Goal: Navigation & Orientation: Go to known website

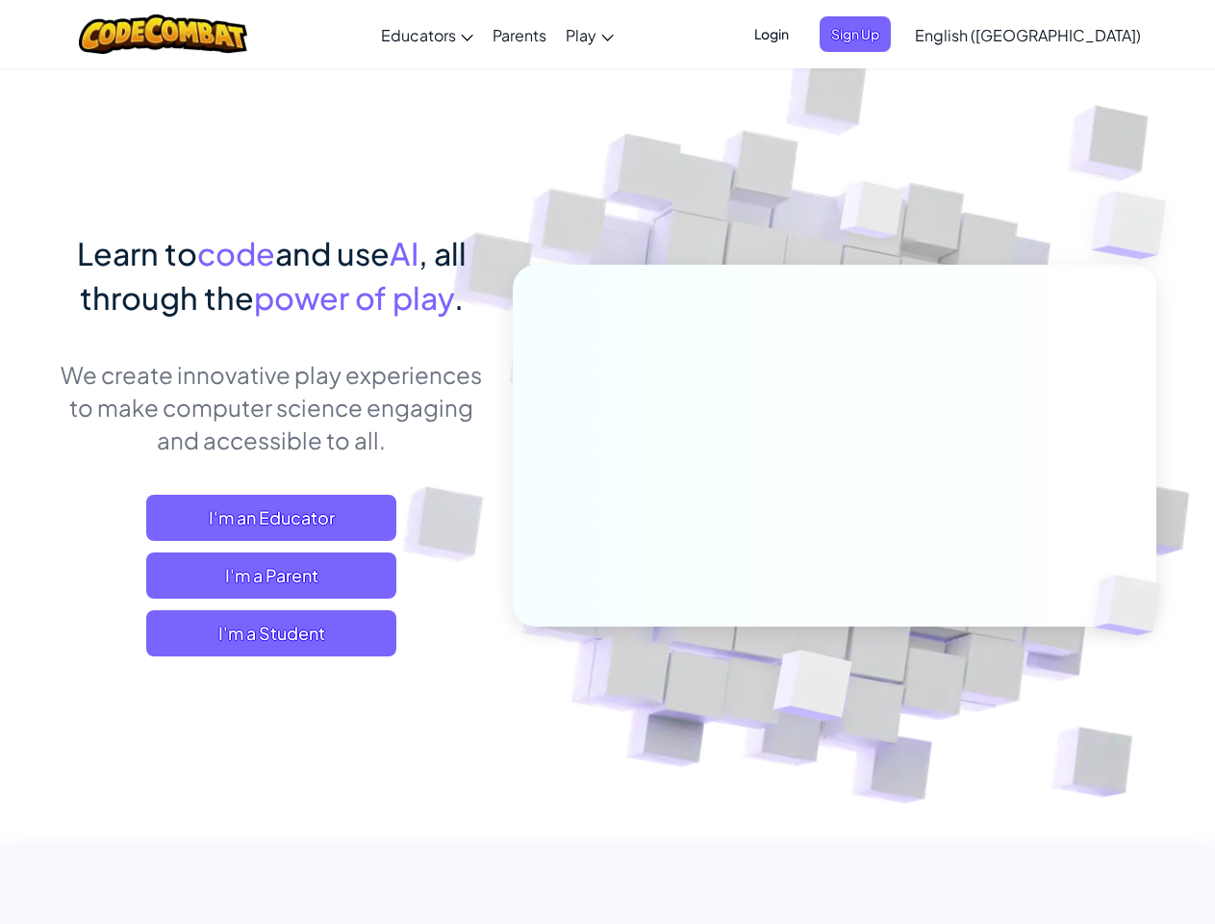
click at [800, 34] on span "Login" at bounding box center [772, 34] width 58 height 36
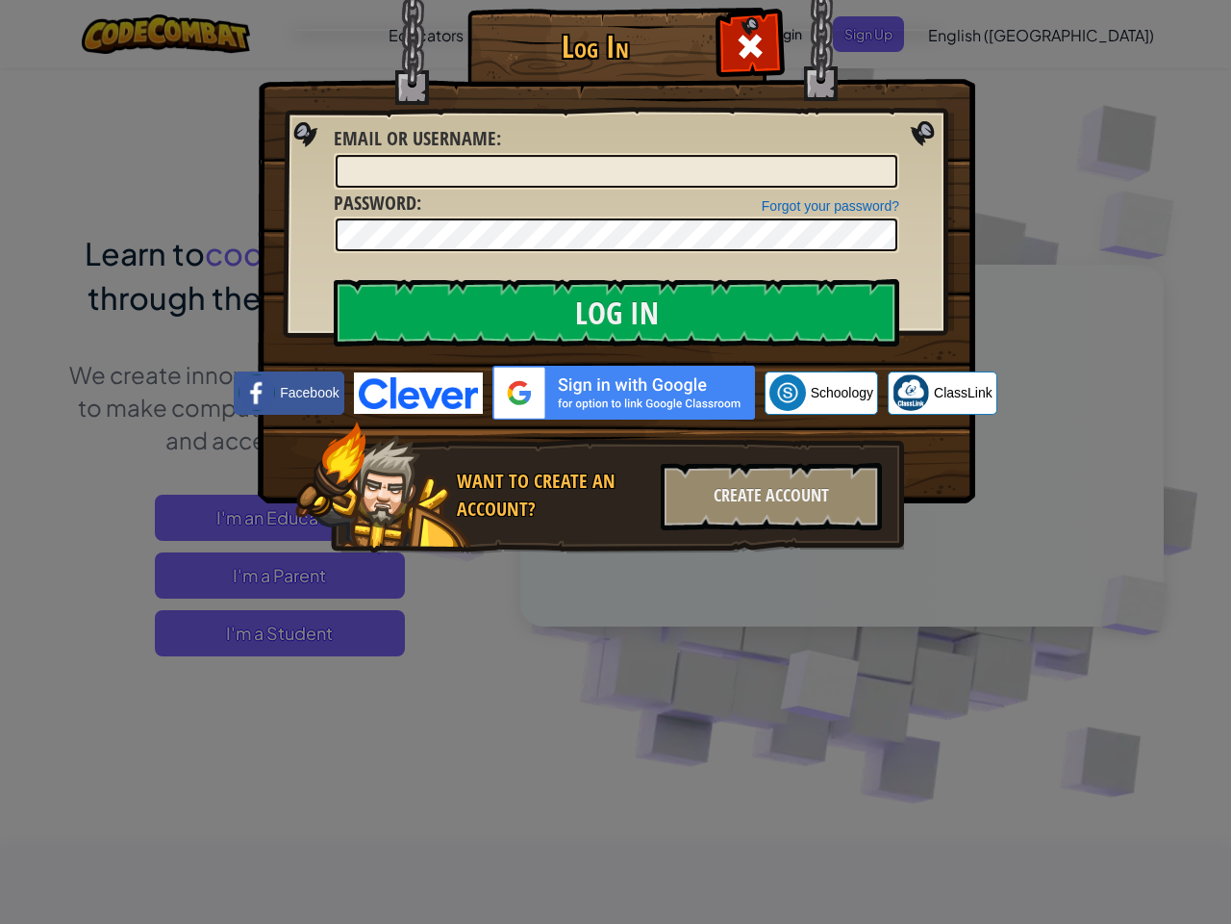
click at [887, 34] on div "Log In Unknown Error Email or Username : Forgot your password? Password : Log I…" at bounding box center [615, 309] width 641 height 560
click at [973, 34] on div "Log In Unknown Error Email or Username : Forgot your password? Password : Log I…" at bounding box center [615, 462] width 1231 height 924
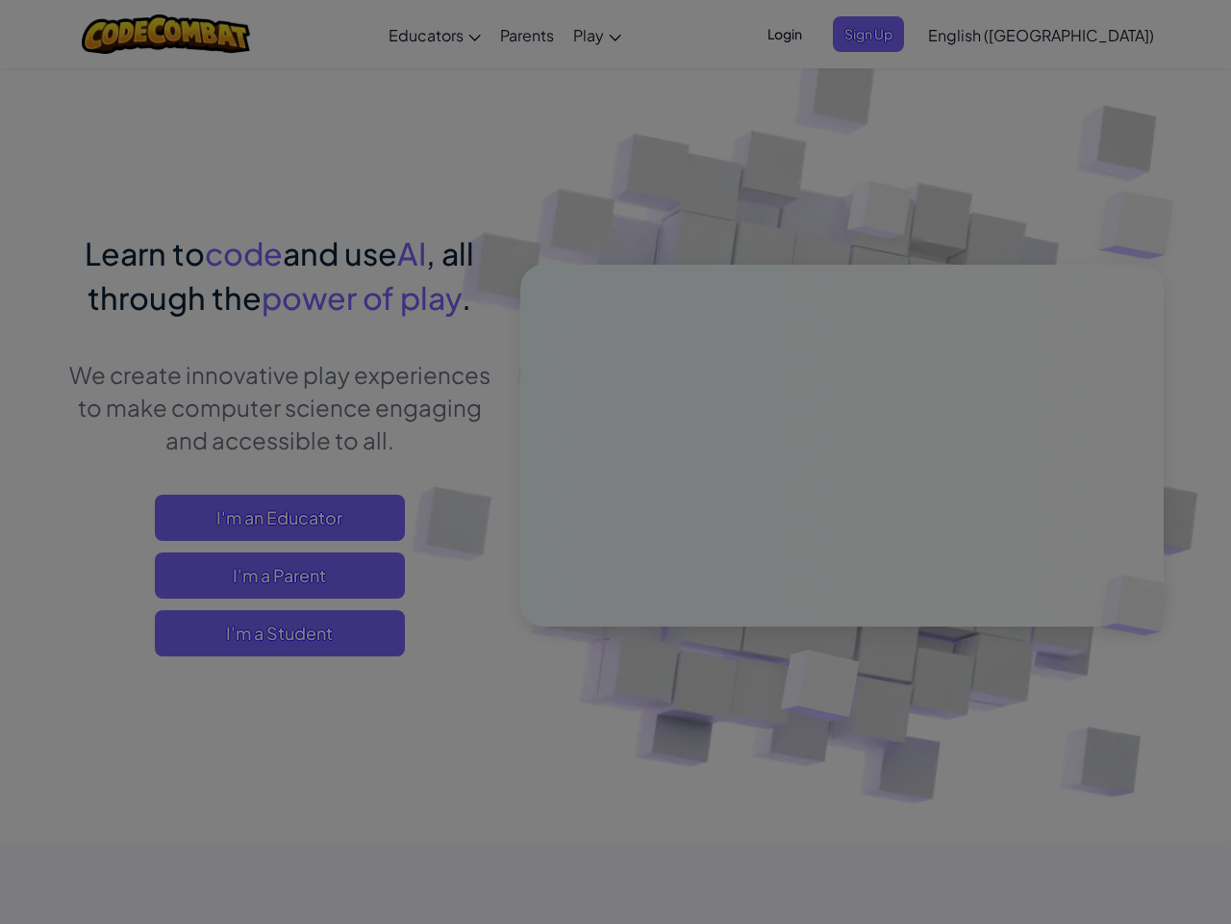
click at [973, 34] on div "Log In Unknown Error Email or Username : Forgot your password? Password : Log I…" at bounding box center [615, 462] width 1231 height 924
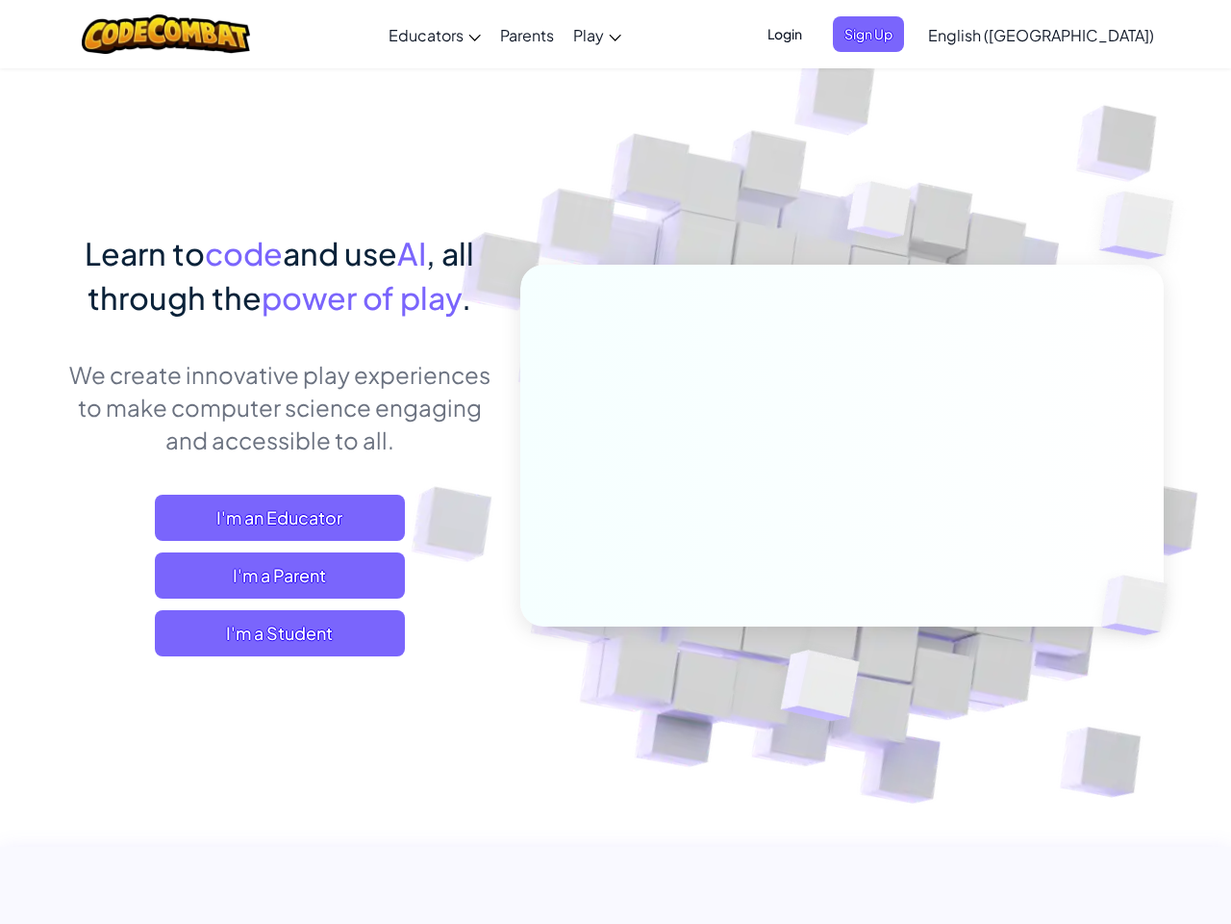
click at [1076, 35] on div at bounding box center [615, 462] width 1231 height 924
click at [271, 633] on span "I'm a Student" at bounding box center [280, 633] width 250 height 46
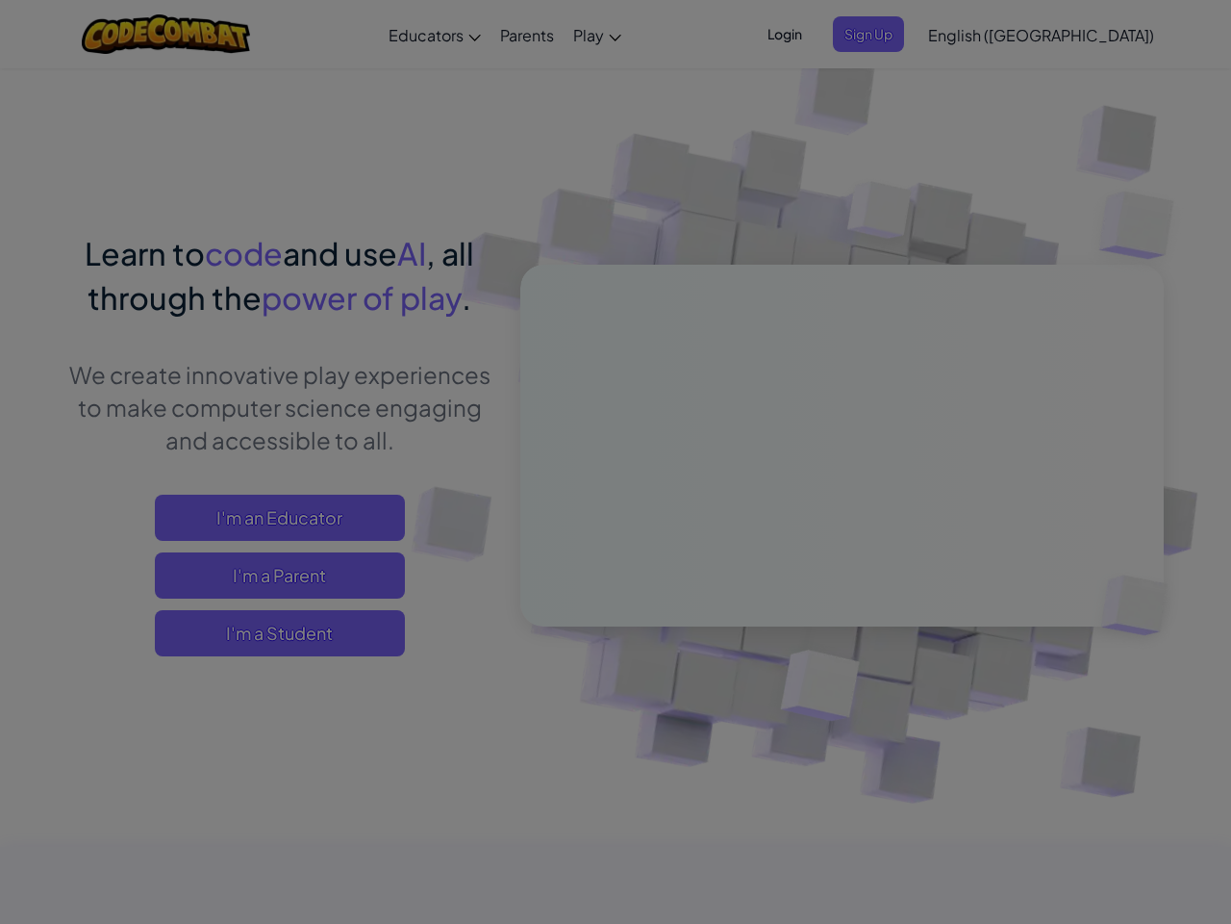
click at [271, 633] on div at bounding box center [615, 462] width 1231 height 924
